Goal: Check status: Check status

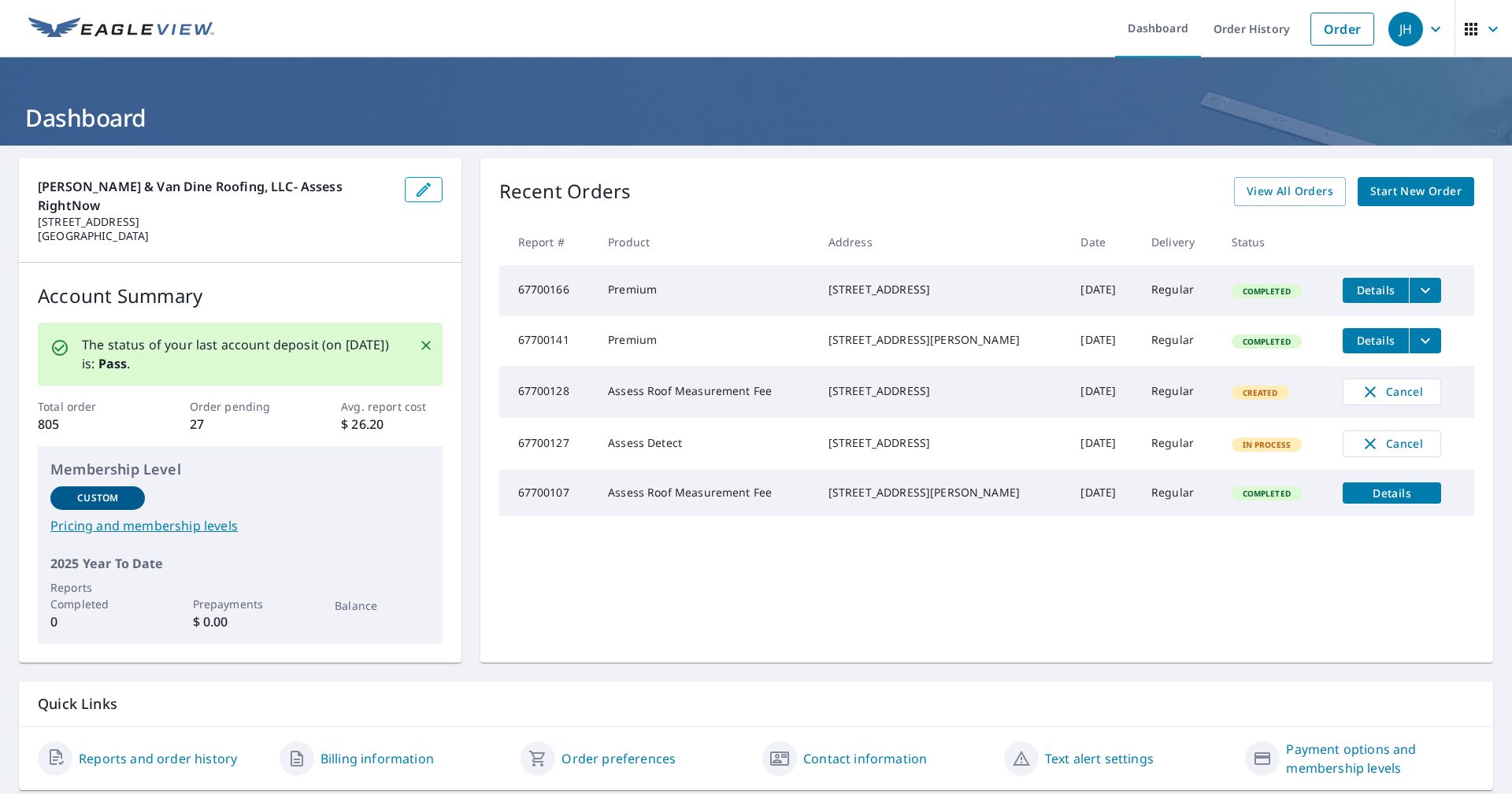
click at [174, 750] on link "Reports and order history" at bounding box center [157, 759] width 158 height 19
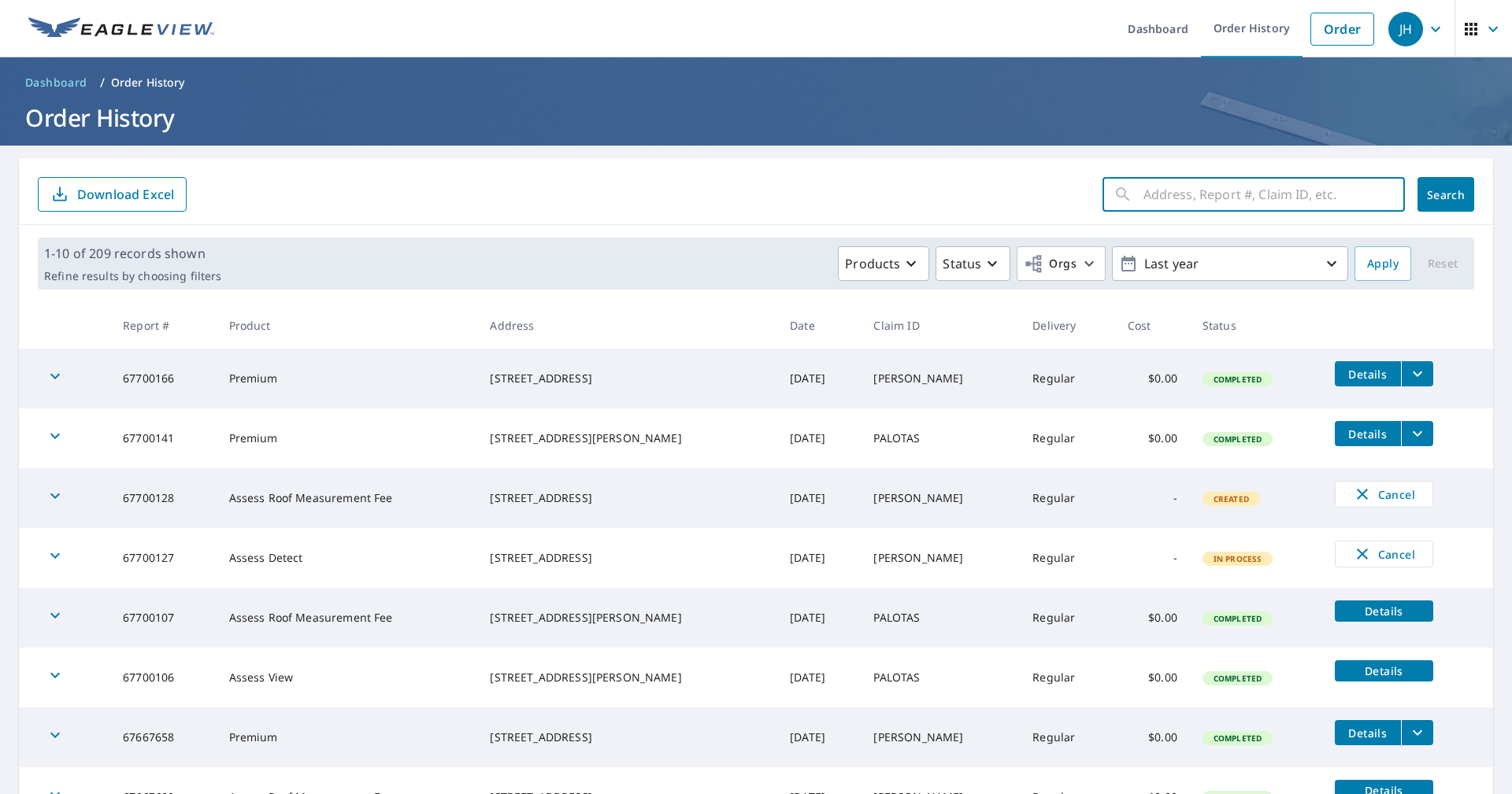
click at [1143, 194] on input "text" at bounding box center [1274, 194] width 262 height 44
type input "7344"
click button "Search" at bounding box center [1446, 194] width 57 height 34
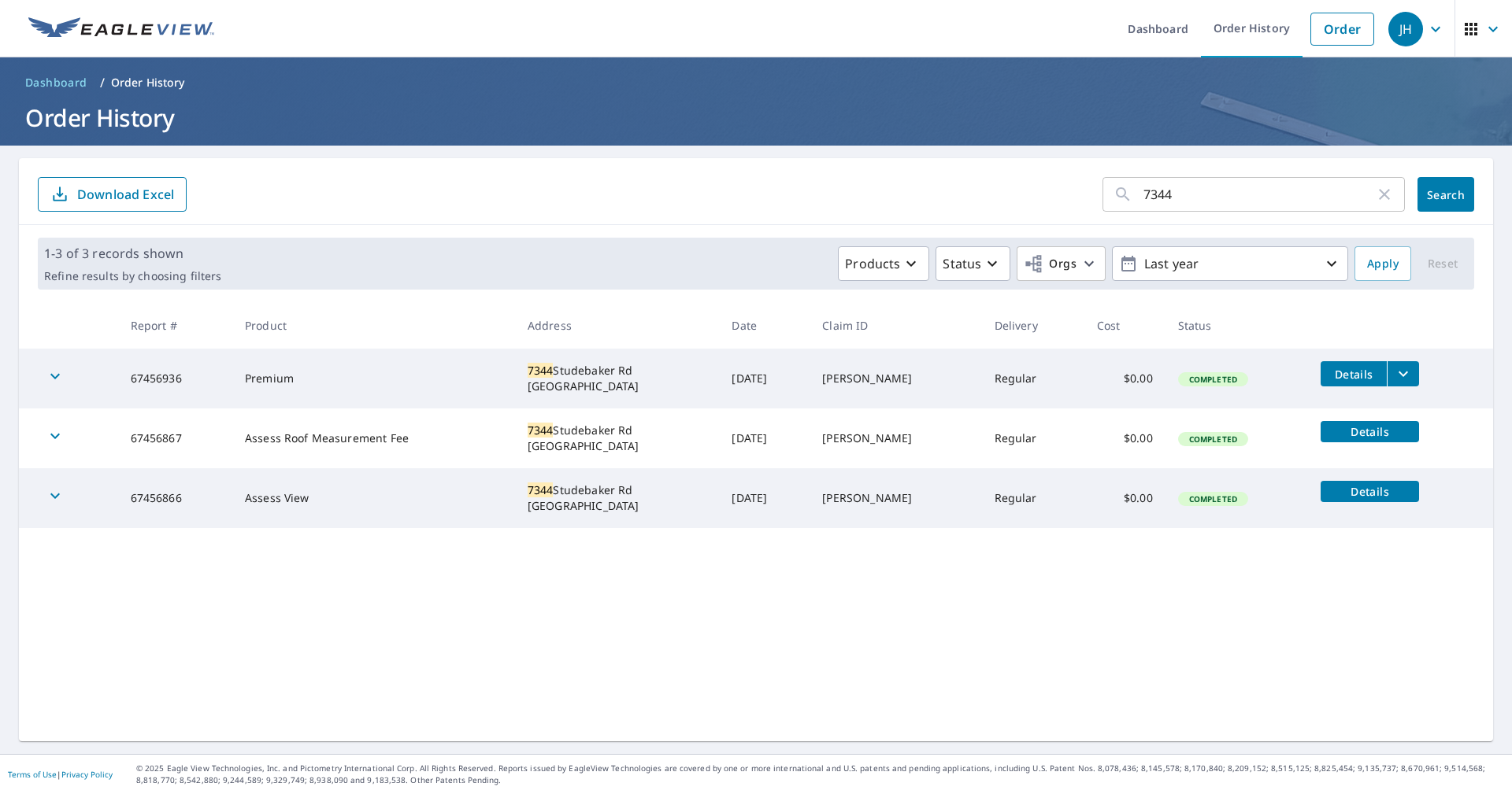
click at [1396, 382] on icon "filesDropdownBtn-67456936" at bounding box center [1403, 374] width 19 height 19
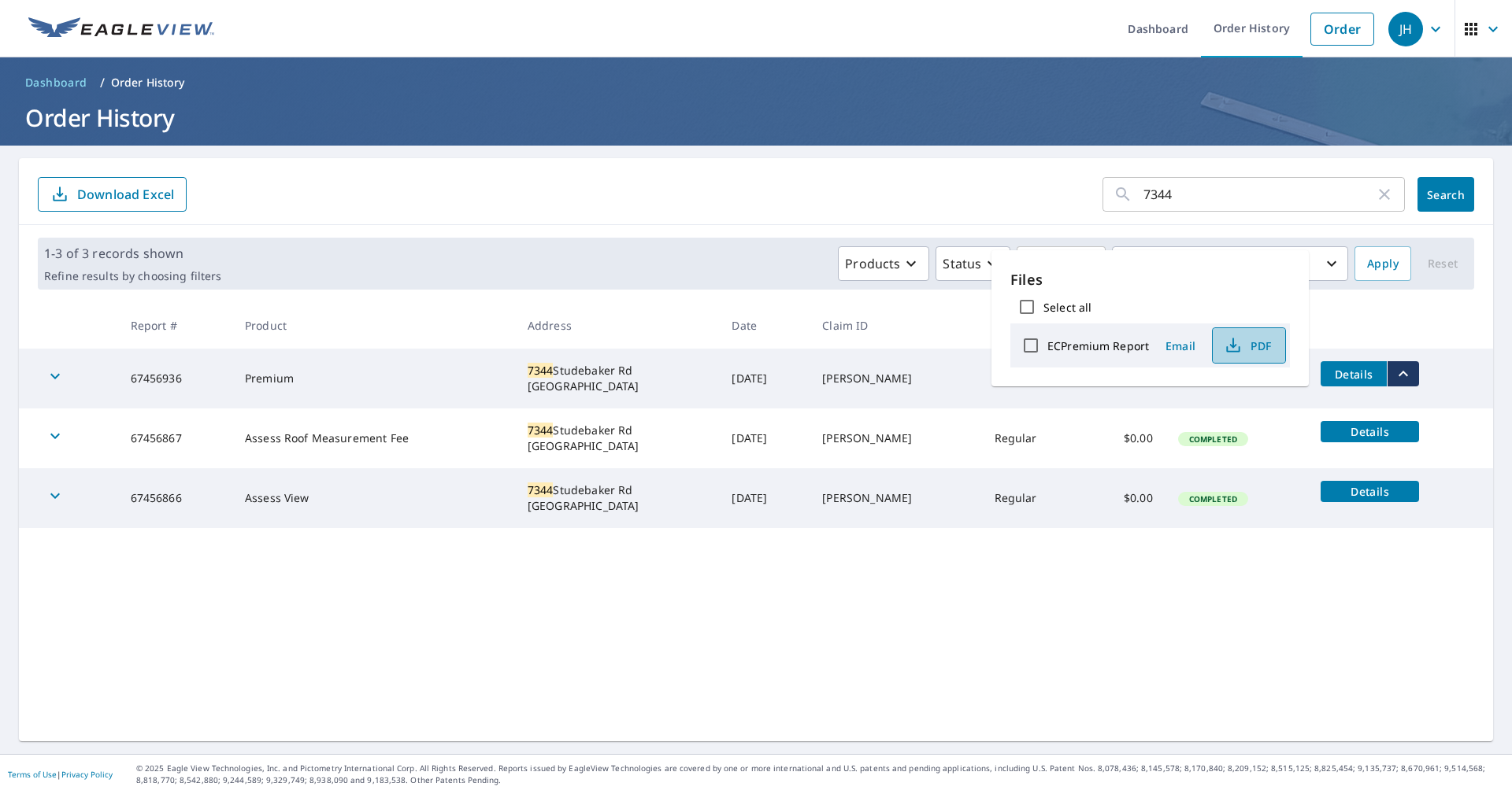
click at [1256, 339] on span "PDF" at bounding box center [1247, 345] width 50 height 19
drag, startPoint x: 1162, startPoint y: 192, endPoint x: 1113, endPoint y: 199, distance: 49.5
click at [1113, 199] on div "7344 ​" at bounding box center [1254, 194] width 302 height 34
